Goal: Communication & Community: Answer question/provide support

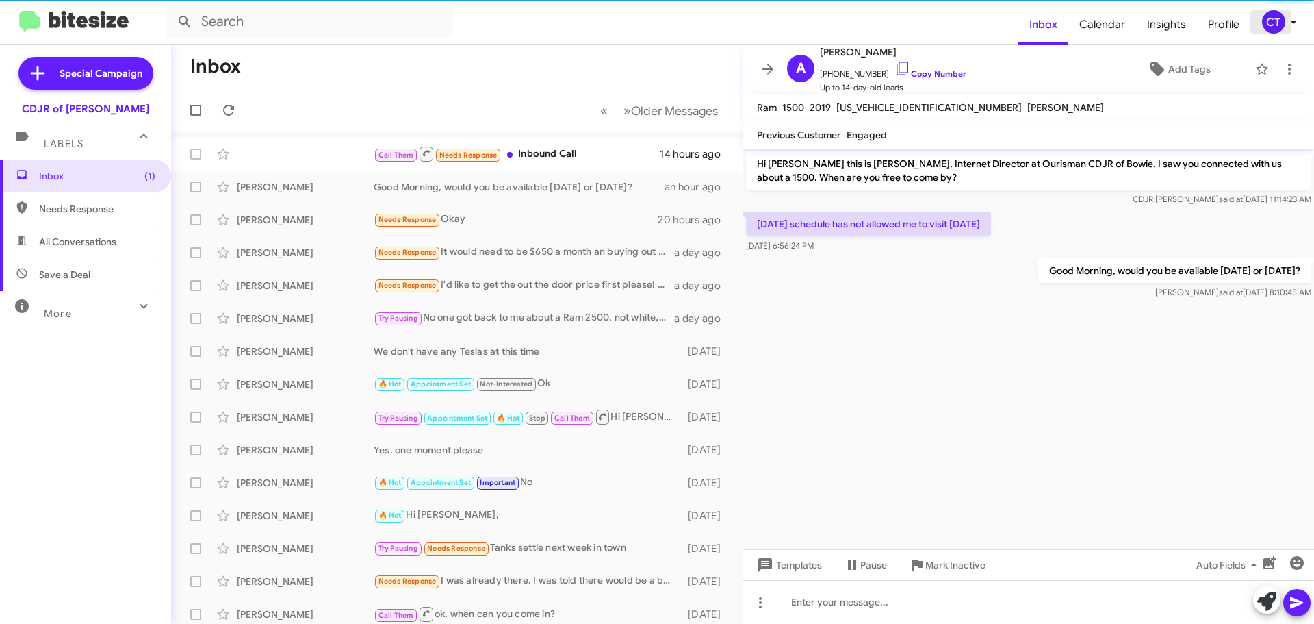
click at [1285, 25] on span "CT" at bounding box center [1282, 21] width 41 height 23
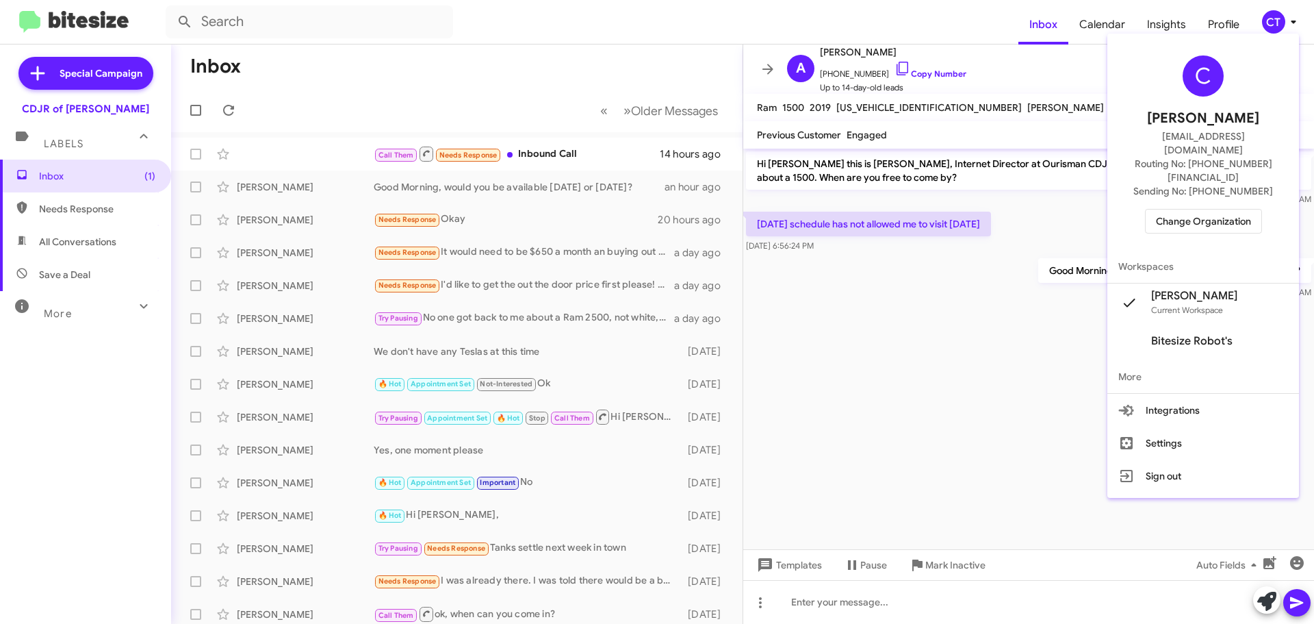
click at [1232, 209] on span "Change Organization" at bounding box center [1203, 220] width 95 height 23
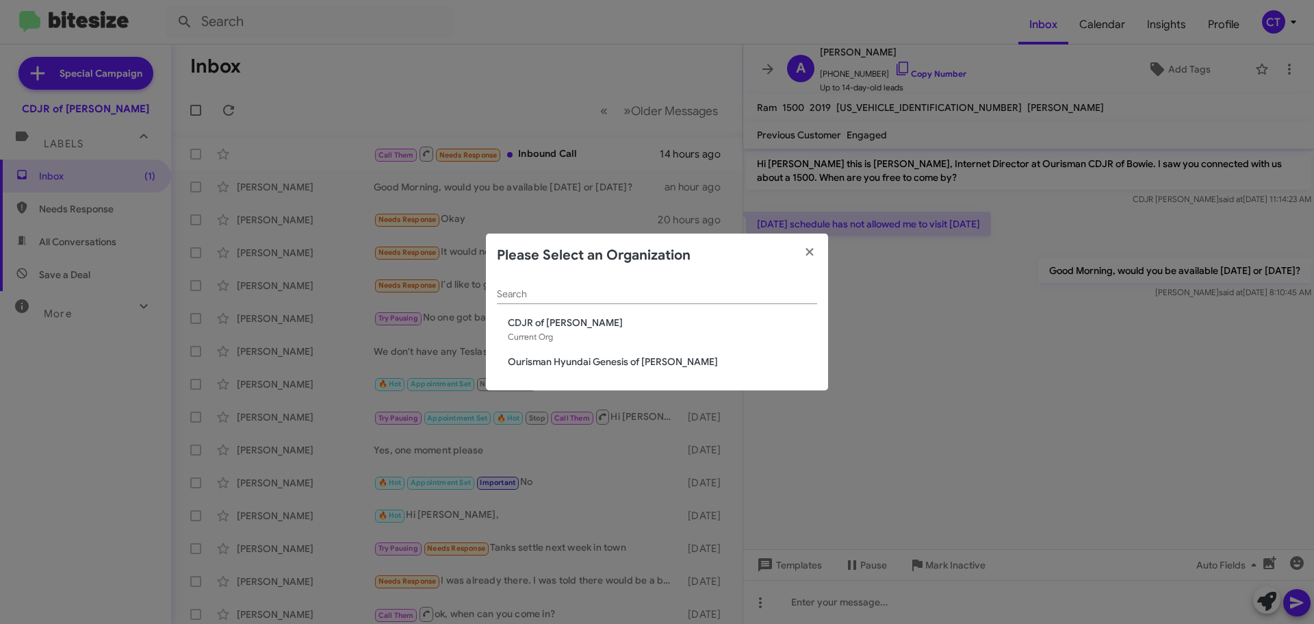
click at [539, 363] on span "Ourisman Hyundai Genesis of Bowie" at bounding box center [662, 362] width 309 height 14
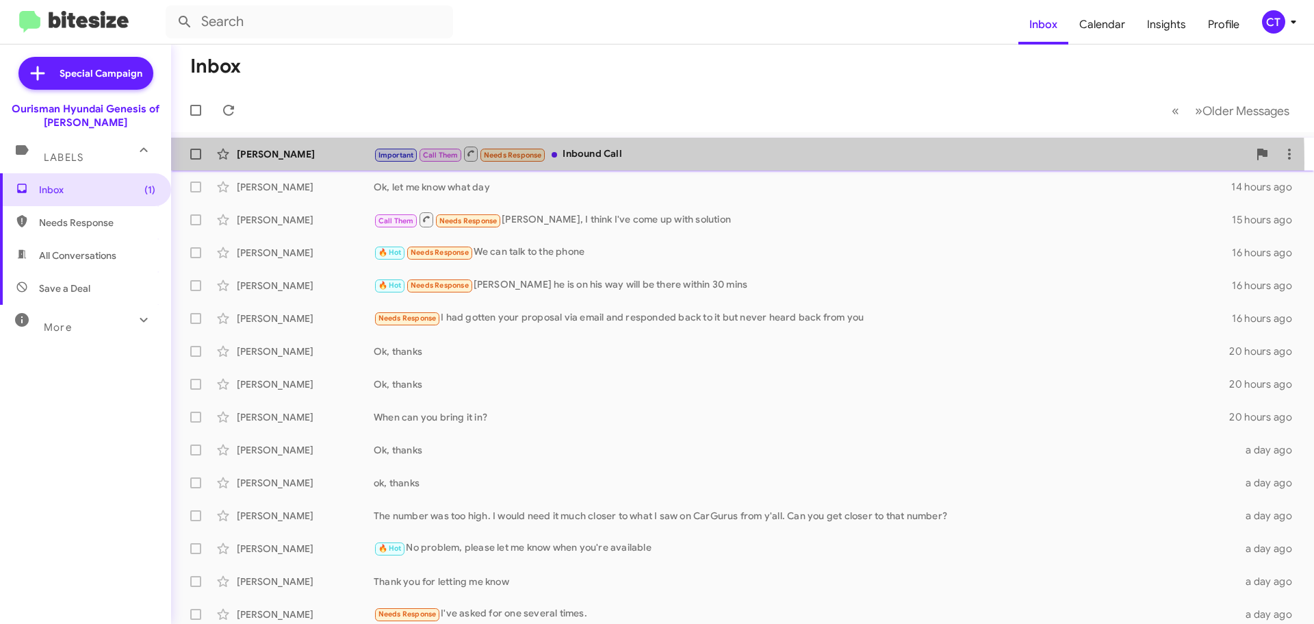
click at [628, 162] on div "Important Call Them Needs Response Inbound Call" at bounding box center [811, 153] width 875 height 17
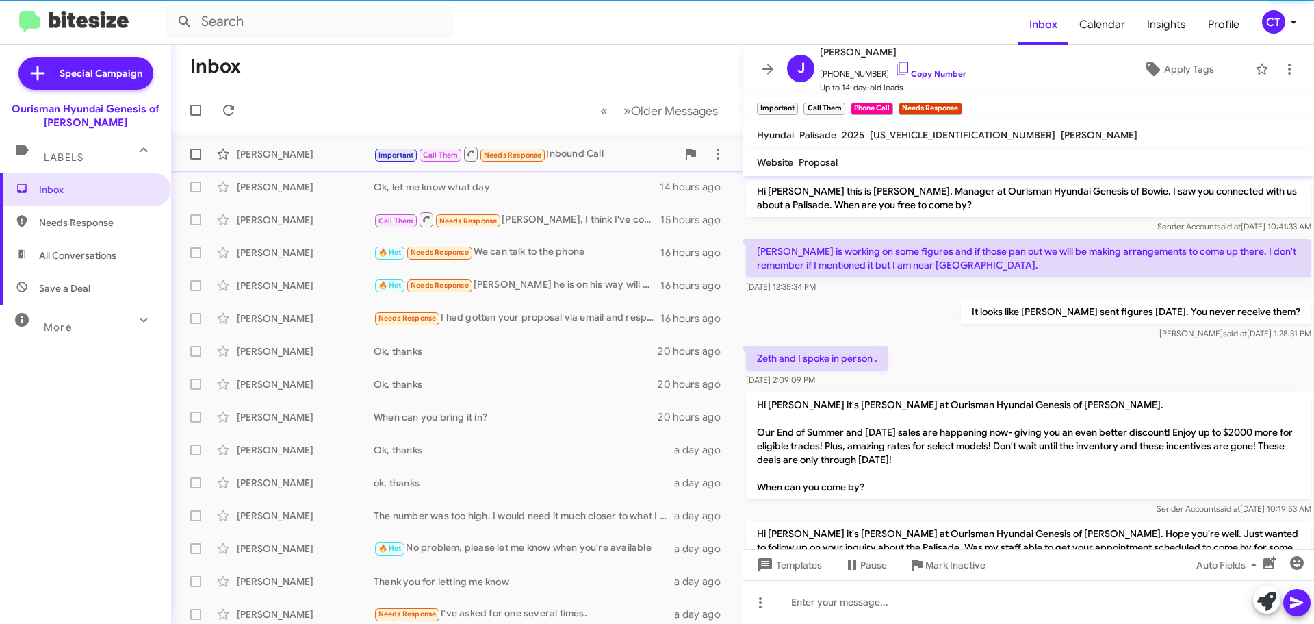
scroll to position [165, 0]
